Goal: Information Seeking & Learning: Check status

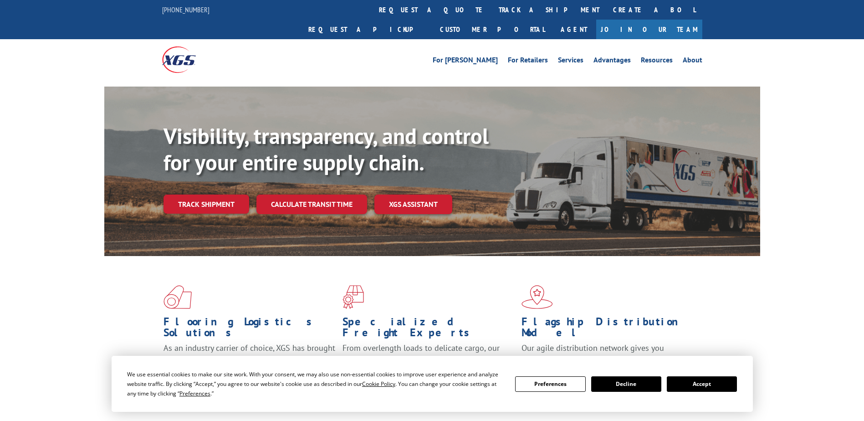
drag, startPoint x: 0, startPoint y: 0, endPoint x: 215, endPoint y: 185, distance: 283.2
click at [214, 194] on link "Track shipment" at bounding box center [207, 203] width 86 height 19
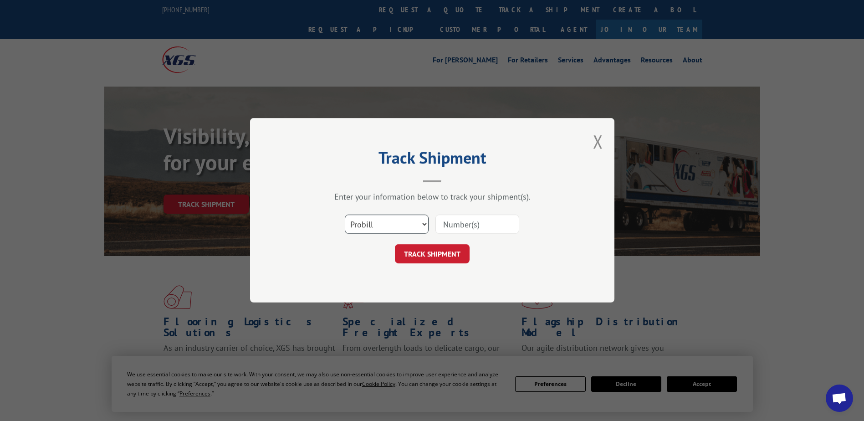
click at [409, 221] on select "Select category... Probill BOL PO" at bounding box center [387, 224] width 84 height 19
select select "bol"
click at [345, 215] on select "Select category... Probill BOL PO" at bounding box center [387, 224] width 84 height 19
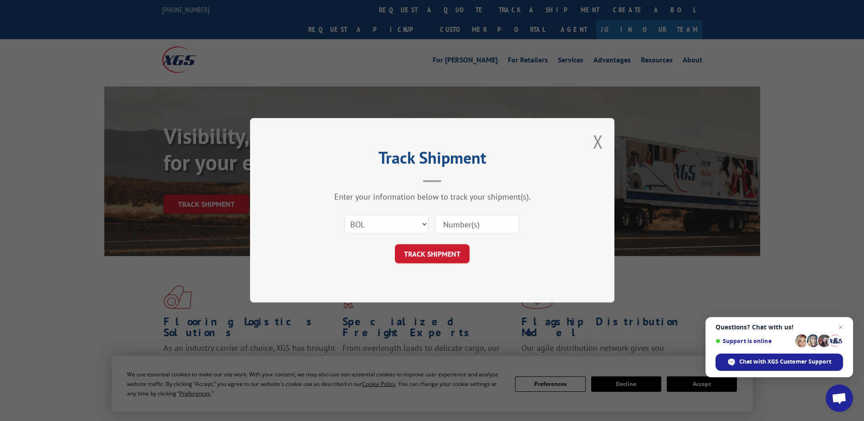
paste input "15176334"
type input "15176334"
click at [439, 252] on button "TRACK SHIPMENT" at bounding box center [432, 254] width 75 height 19
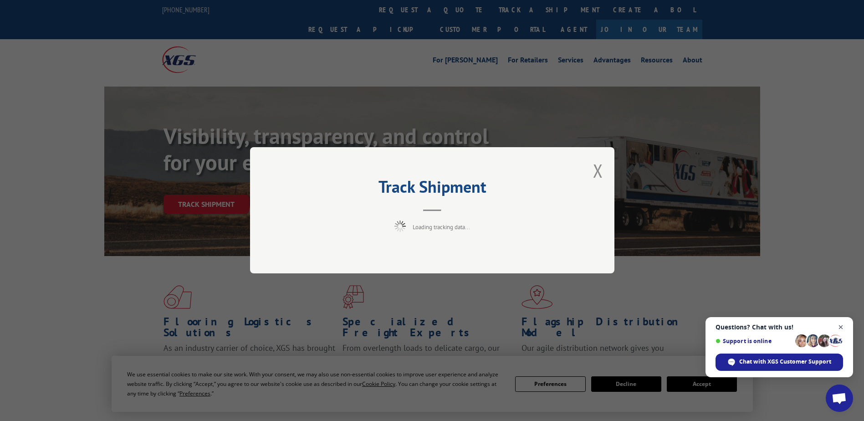
click at [841, 327] on span "Close chat" at bounding box center [840, 327] width 11 height 11
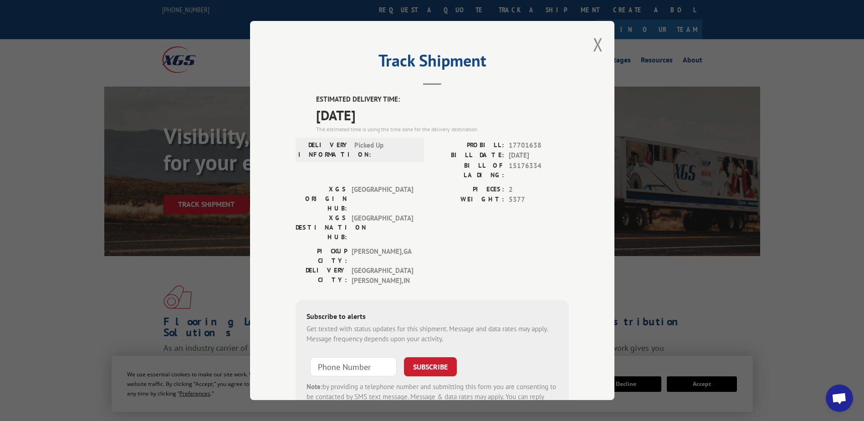
click at [771, 45] on div "Track Shipment ESTIMATED DELIVERY TIME: [DATE] The estimated time is using the …" at bounding box center [432, 210] width 864 height 421
click at [595, 40] on button "Close modal" at bounding box center [598, 44] width 10 height 24
